Goal: Transaction & Acquisition: Book appointment/travel/reservation

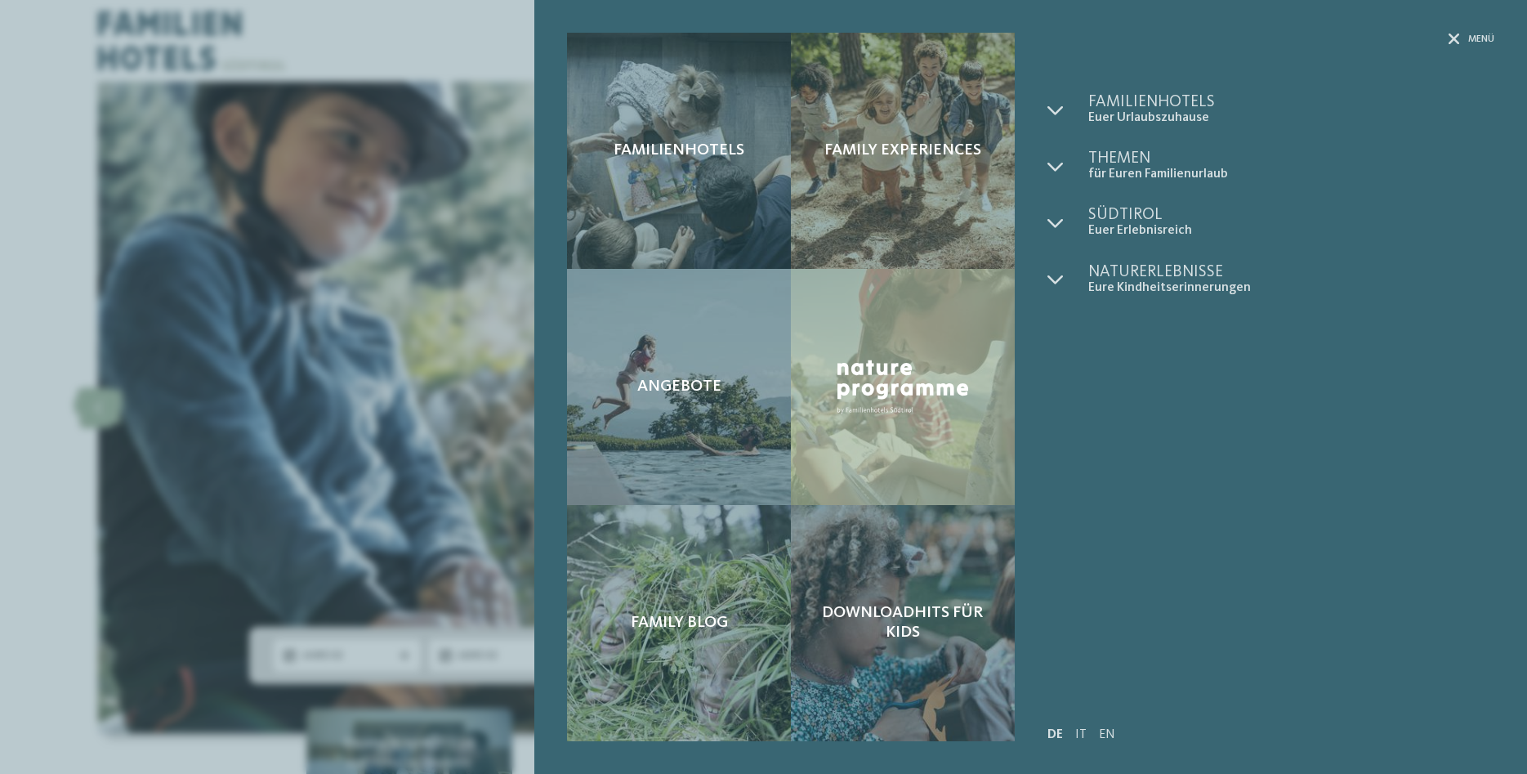
click at [45, 311] on div "Familienhotels Family Experiences Angebote" at bounding box center [763, 387] width 1527 height 774
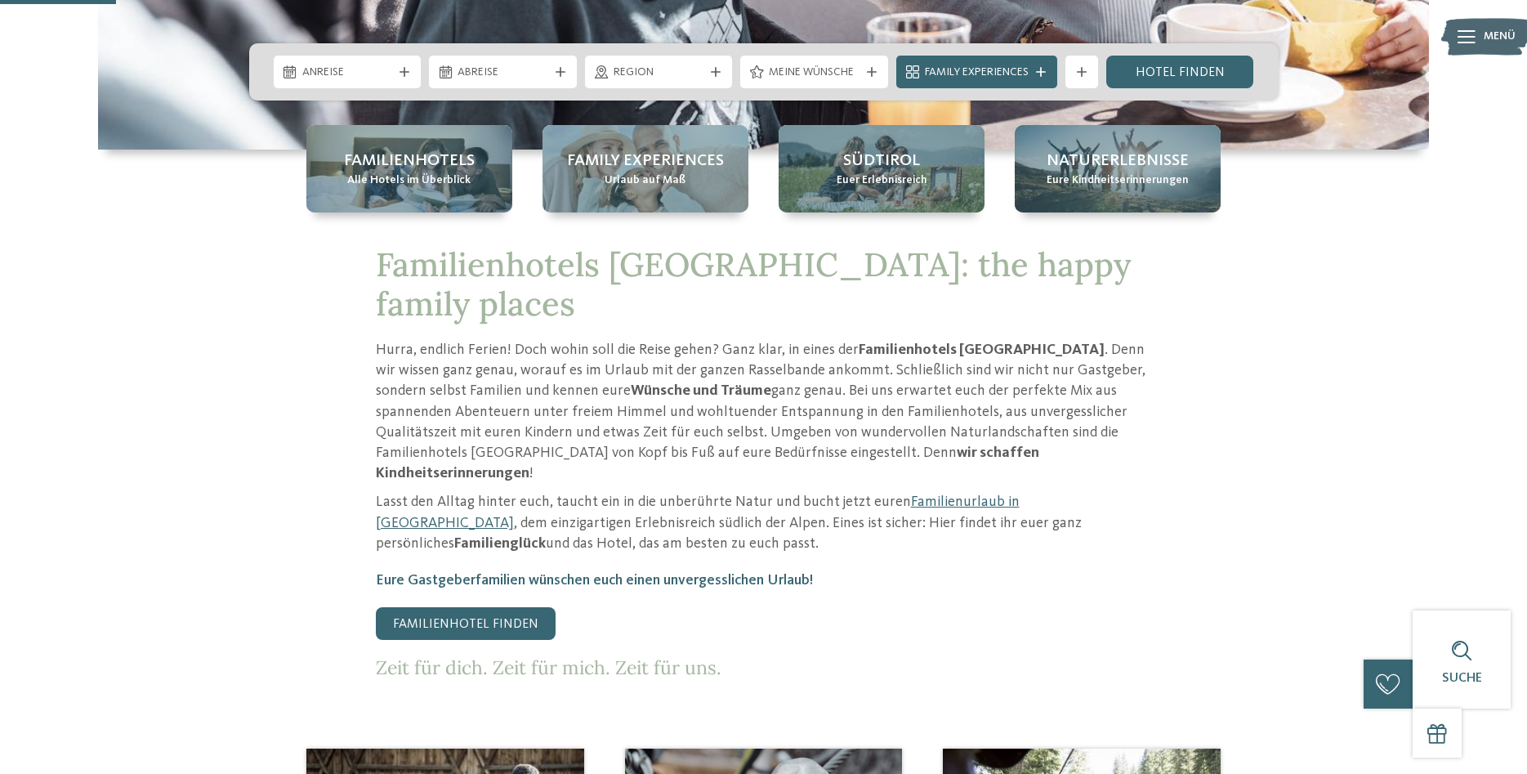
scroll to position [250, 0]
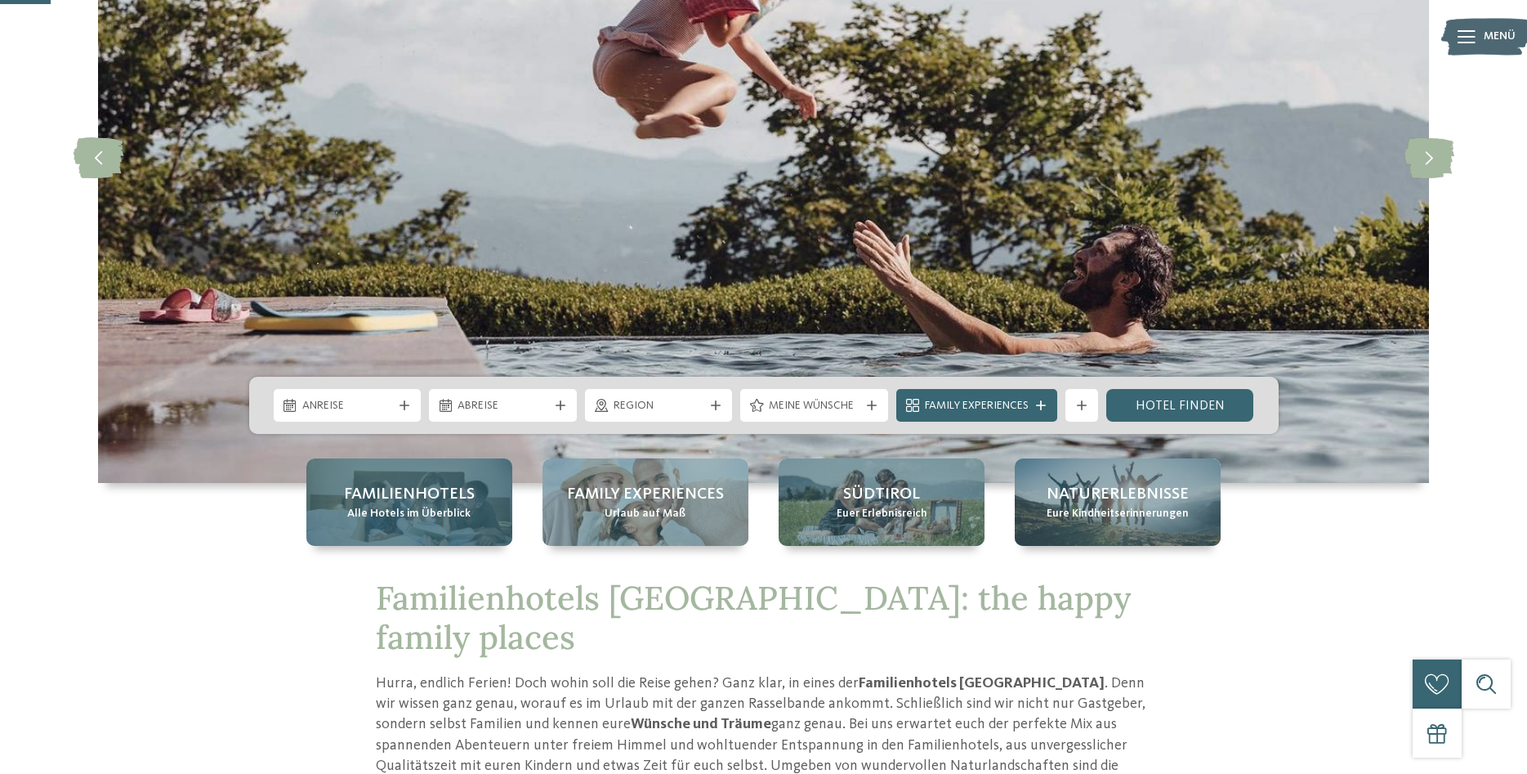
click at [428, 508] on span "Alle Hotels im Überblick" at bounding box center [408, 514] width 123 height 16
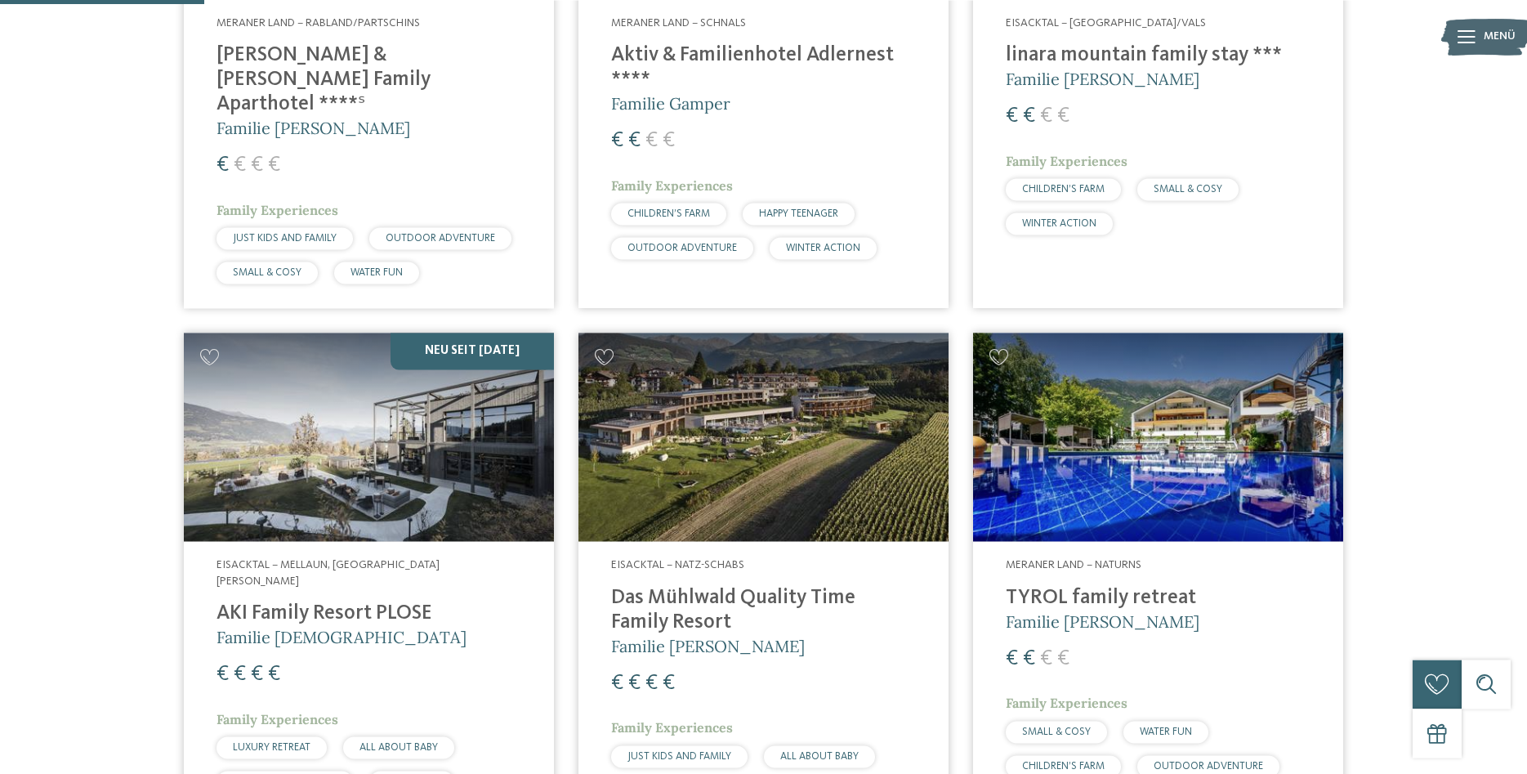
scroll to position [750, 0]
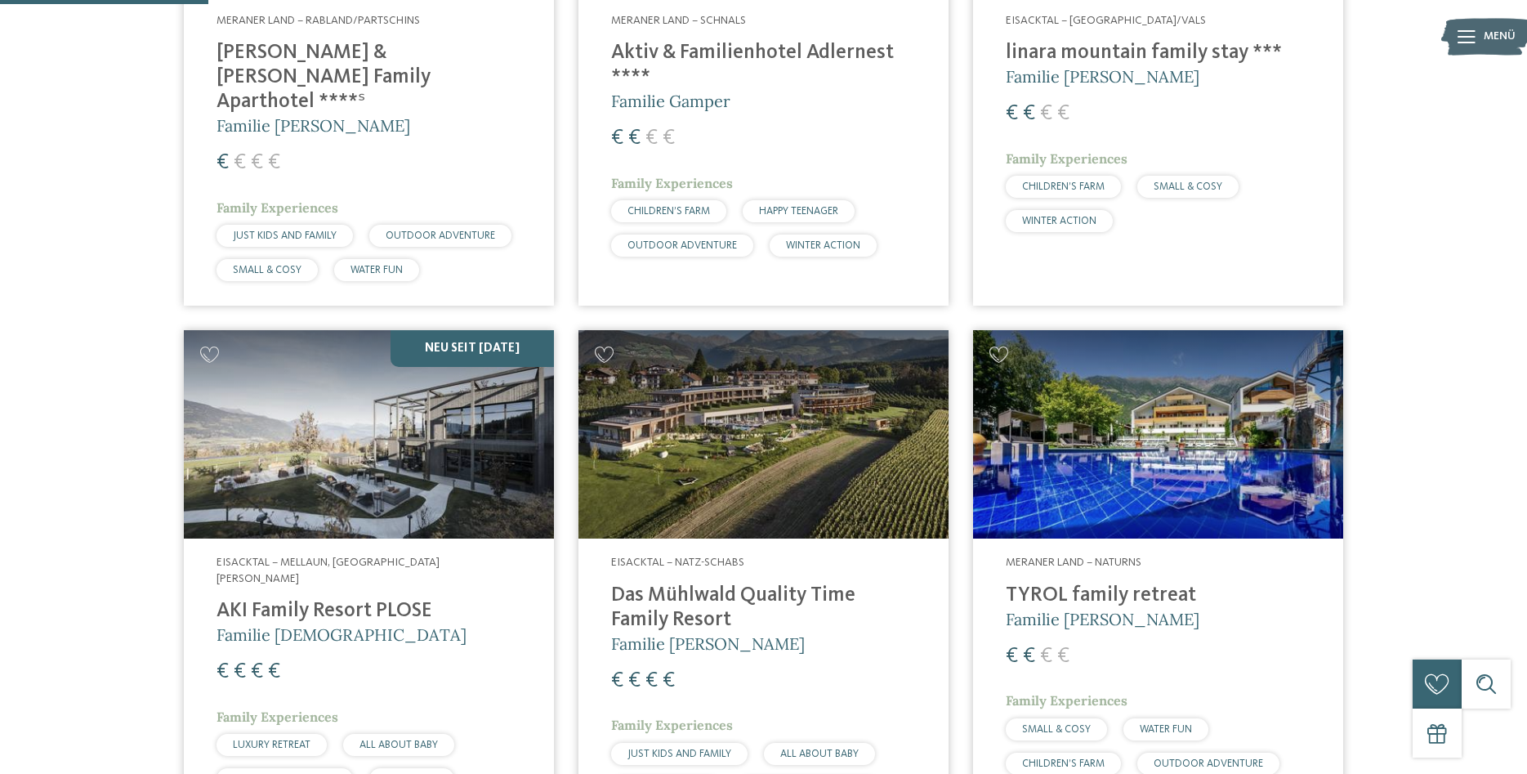
click at [786, 422] on img at bounding box center [763, 434] width 370 height 208
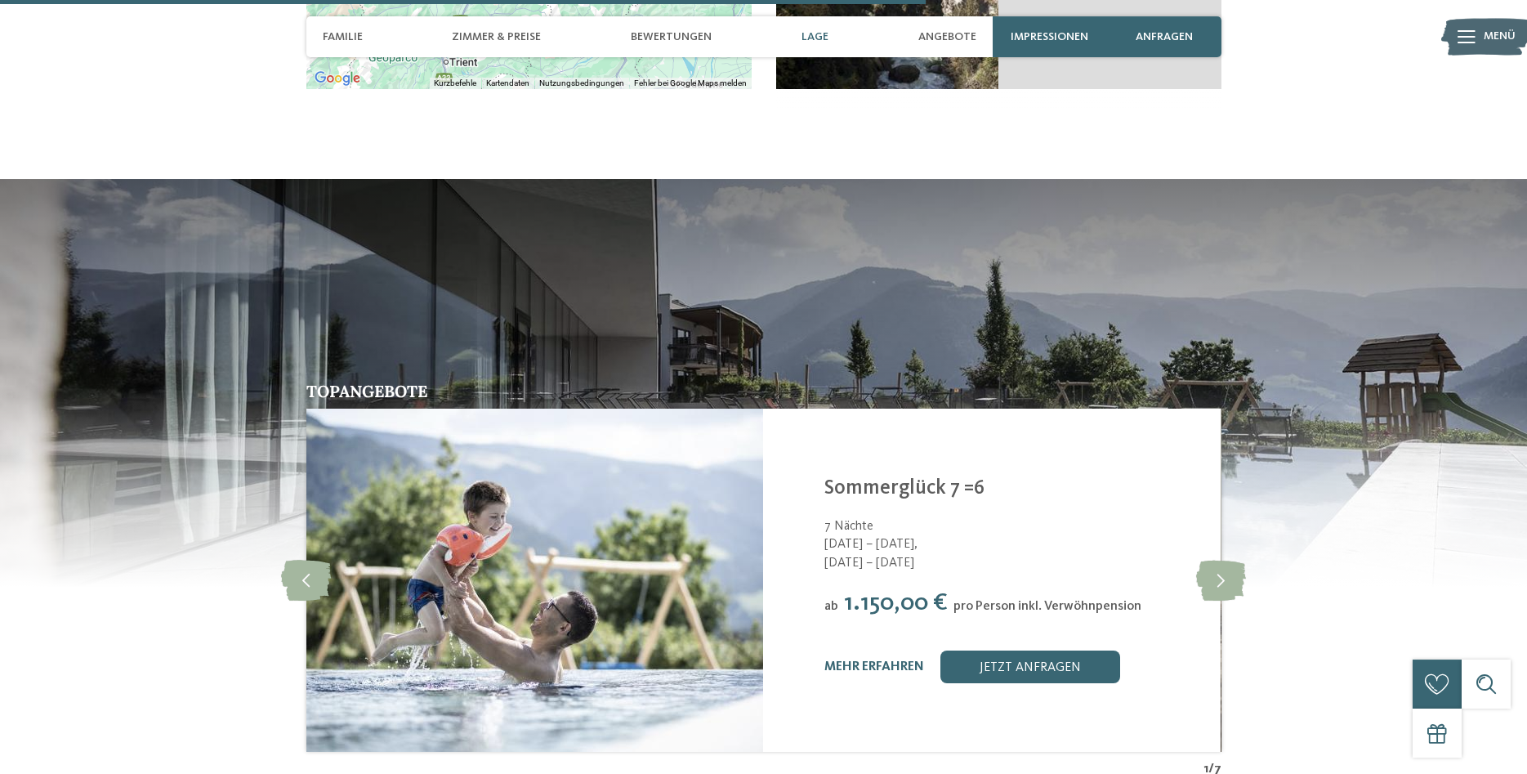
scroll to position [3584, 0]
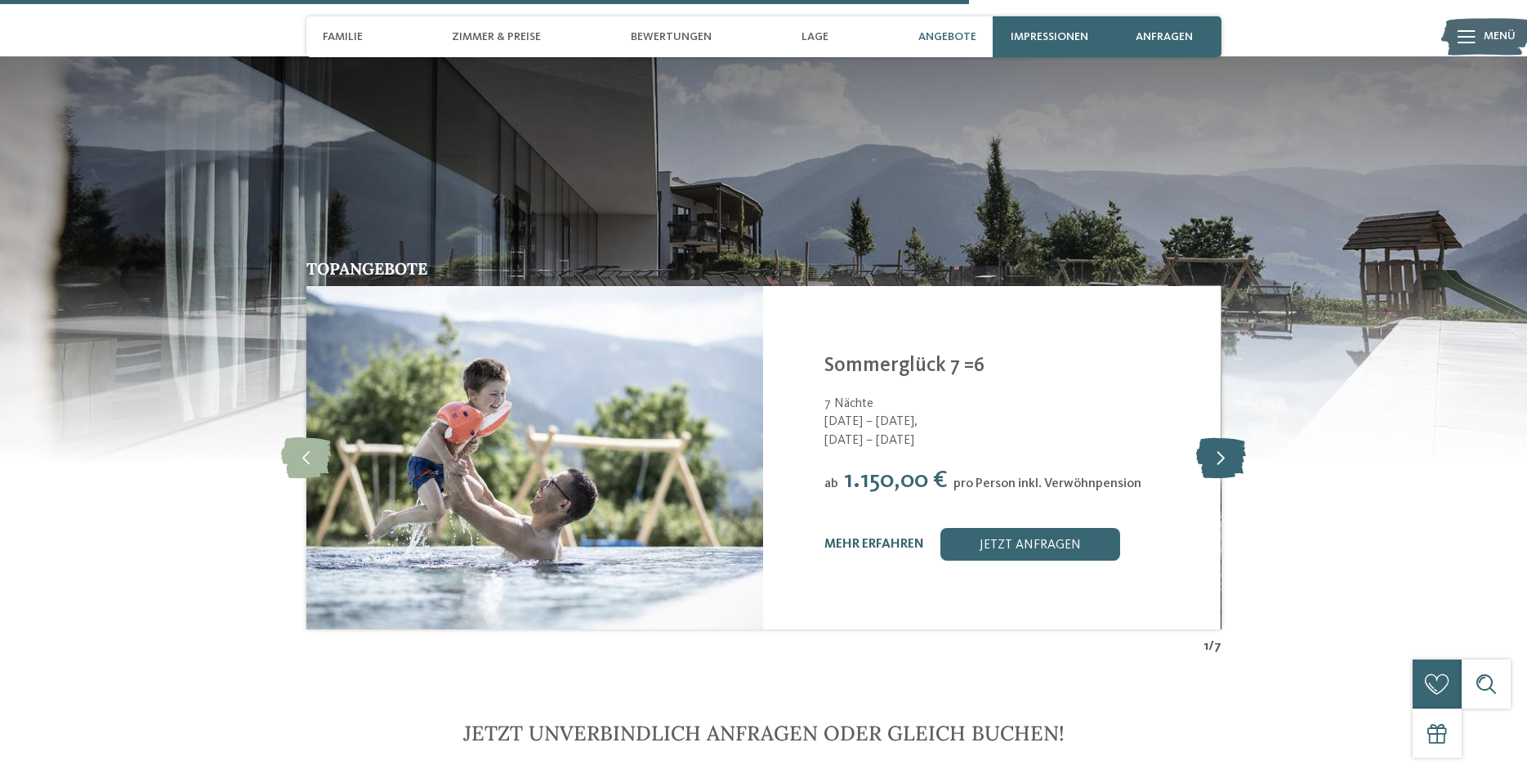
click at [1217, 437] on icon at bounding box center [1221, 457] width 50 height 41
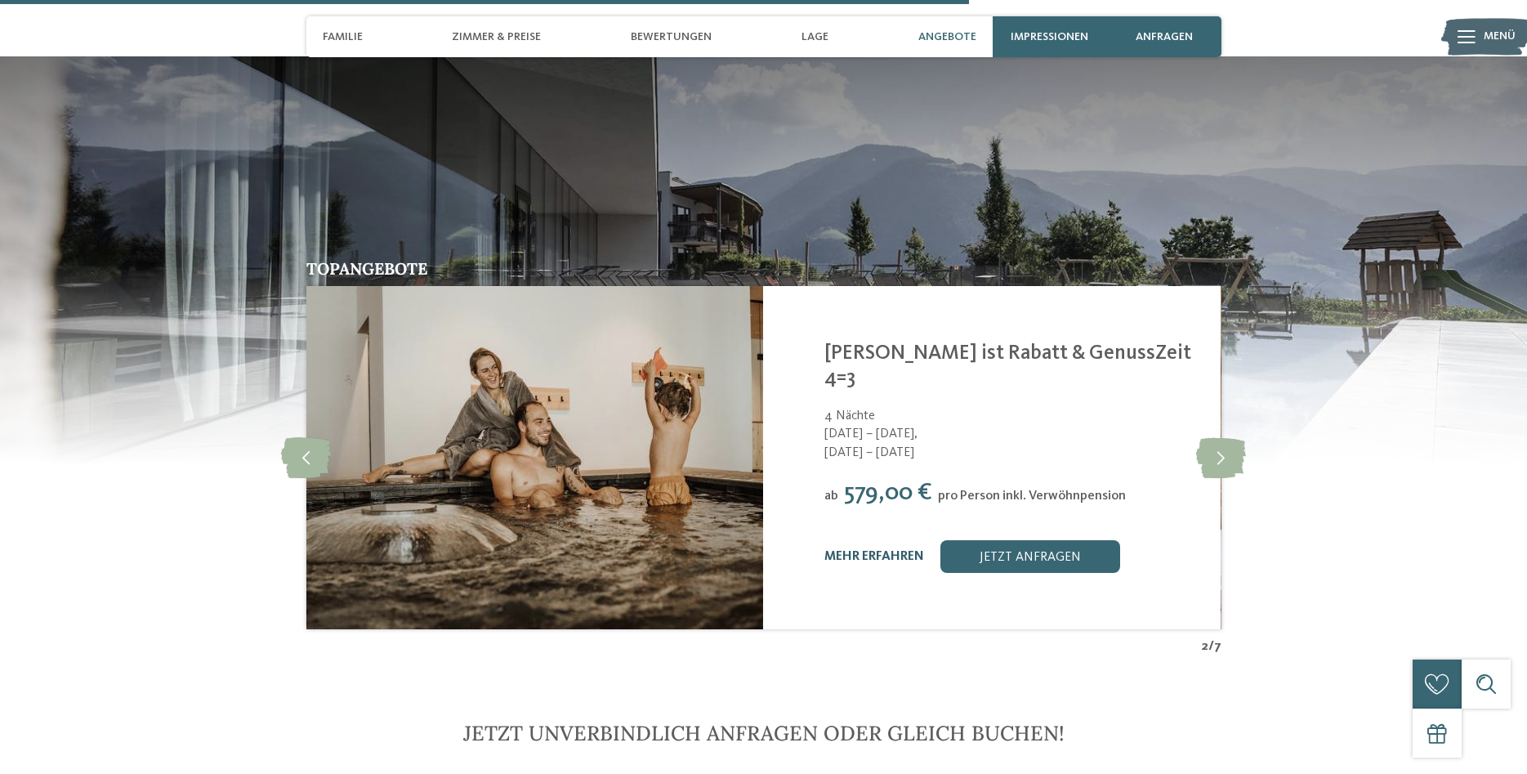
click at [900, 550] on link "mehr erfahren" at bounding box center [874, 556] width 100 height 13
